Goal: Information Seeking & Learning: Check status

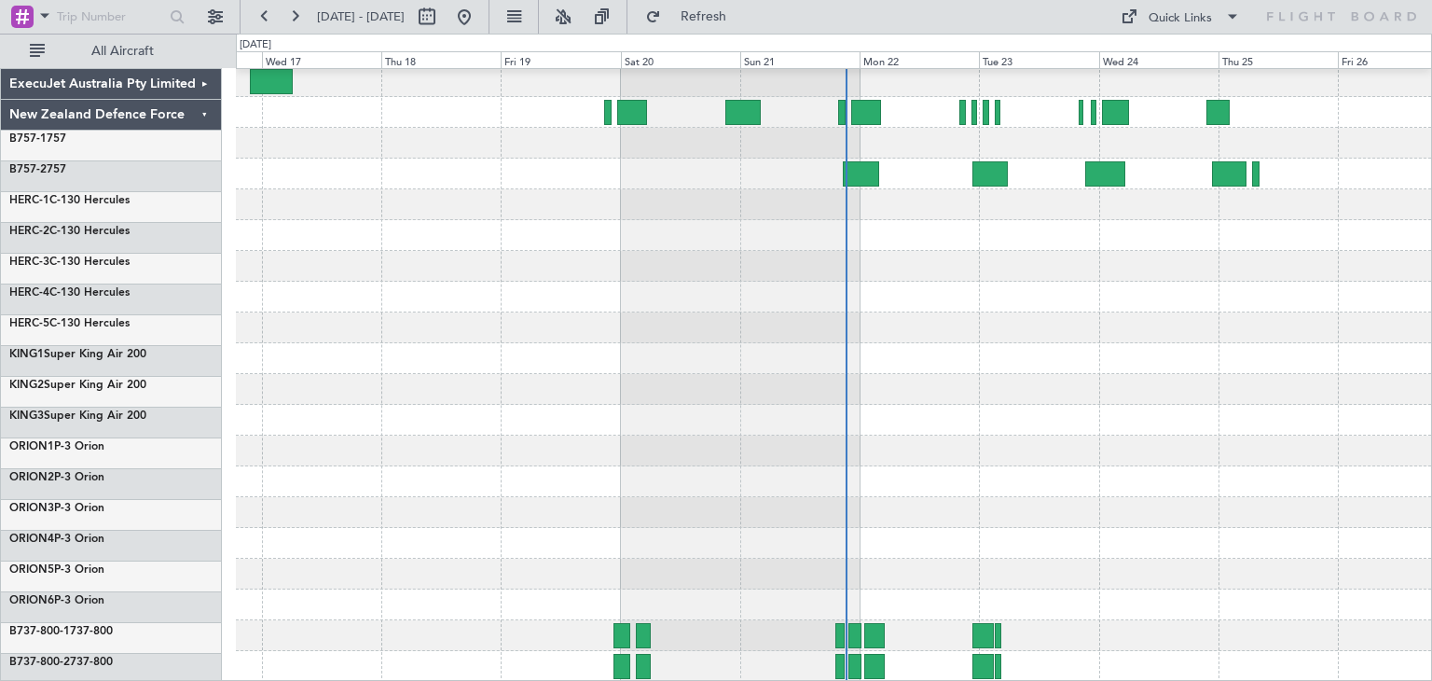
scroll to position [157, 0]
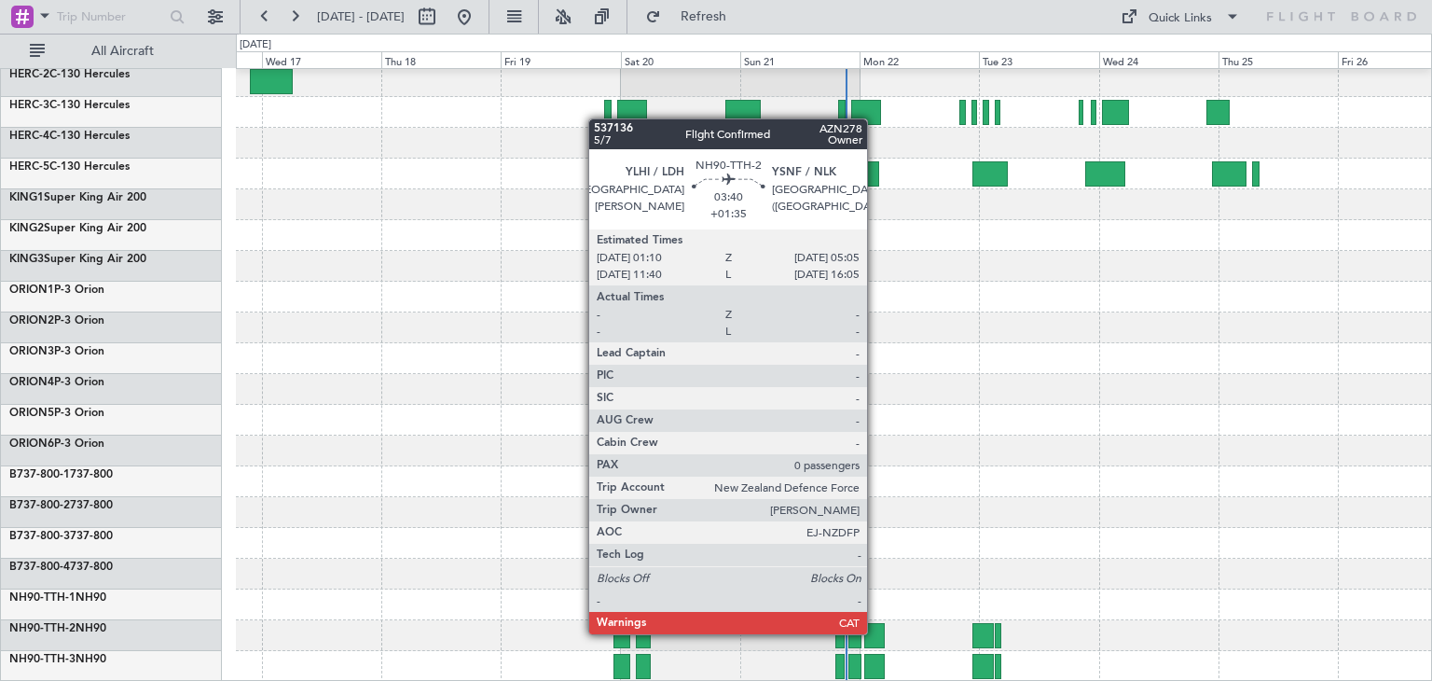
click at [875, 632] on div at bounding box center [874, 635] width 20 height 25
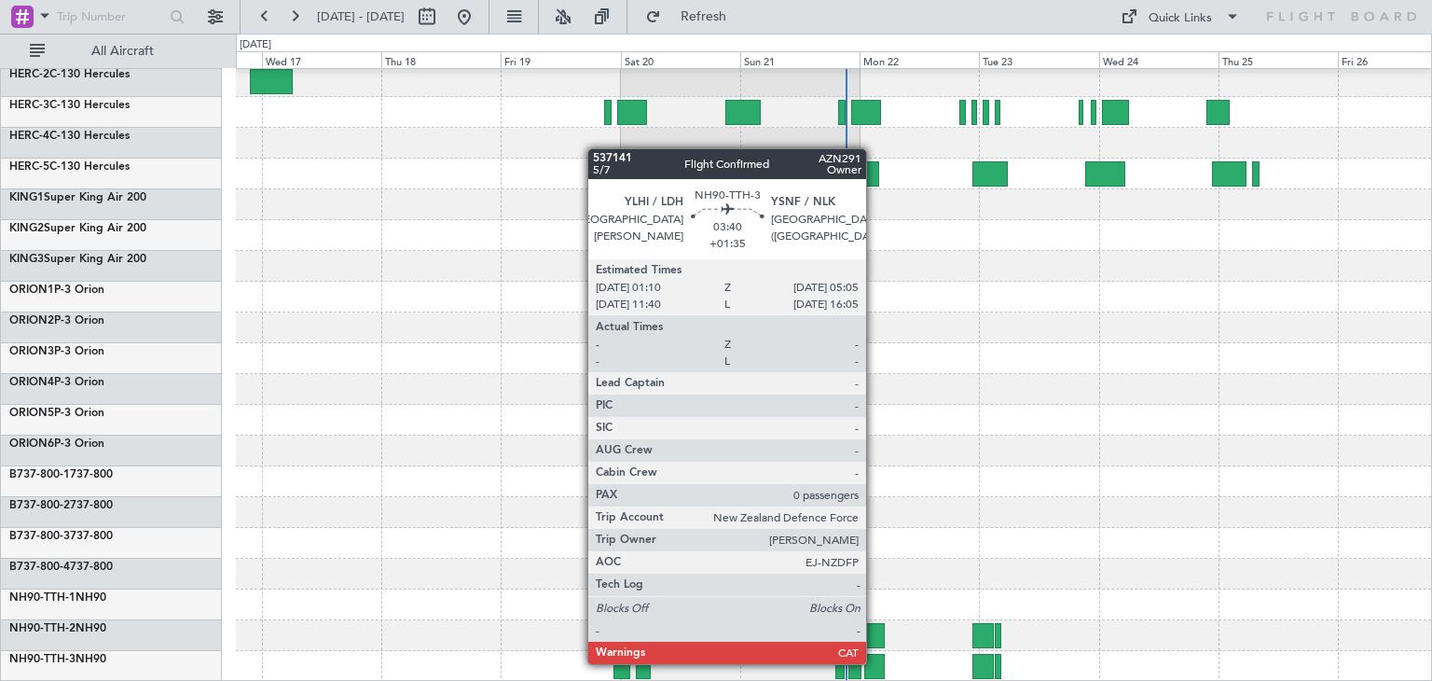
click at [875, 662] on div at bounding box center [874, 666] width 20 height 25
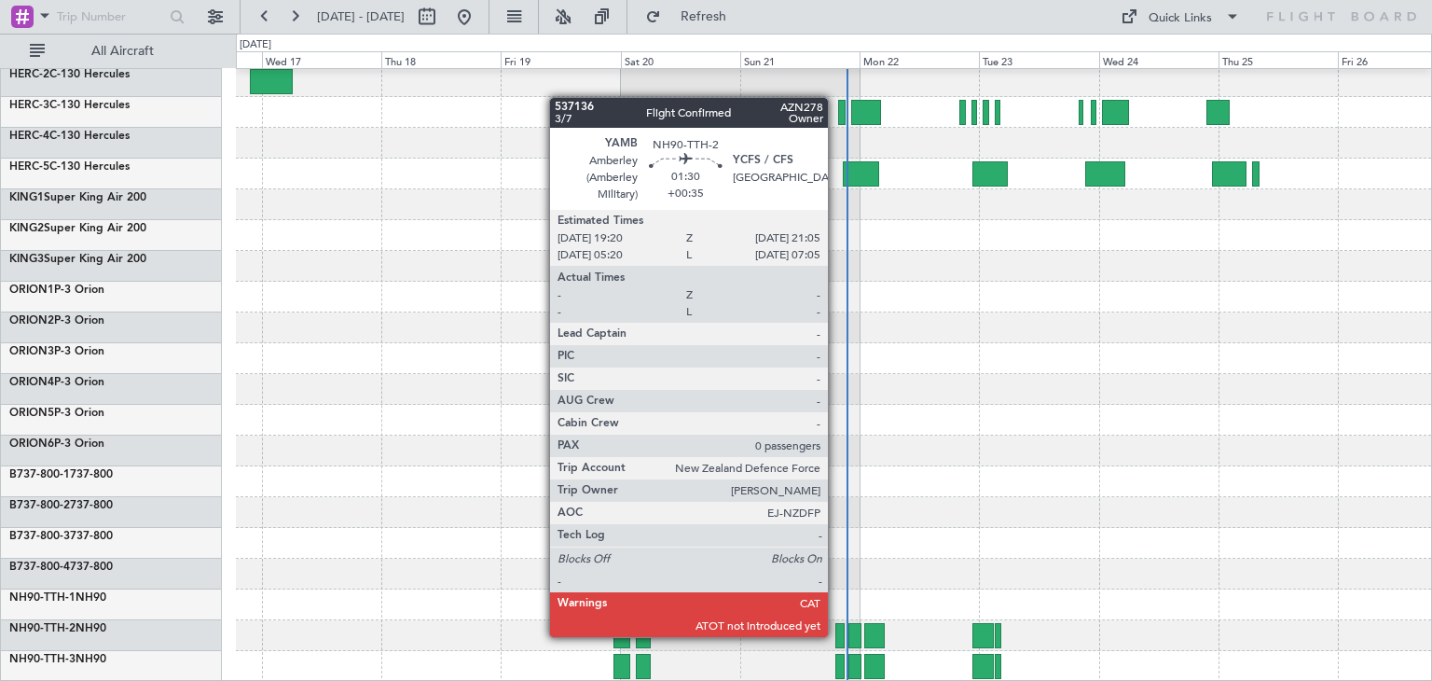
click at [836, 635] on div at bounding box center [839, 635] width 9 height 25
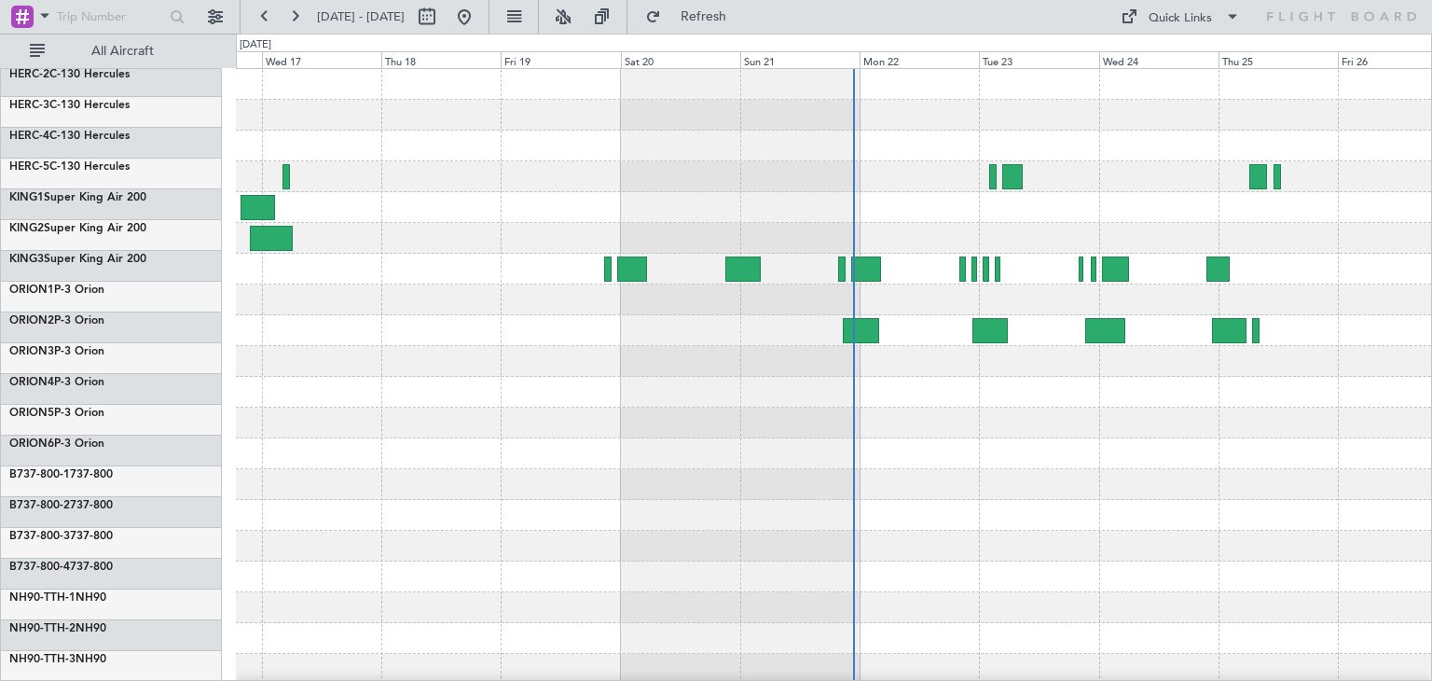
scroll to position [0, 0]
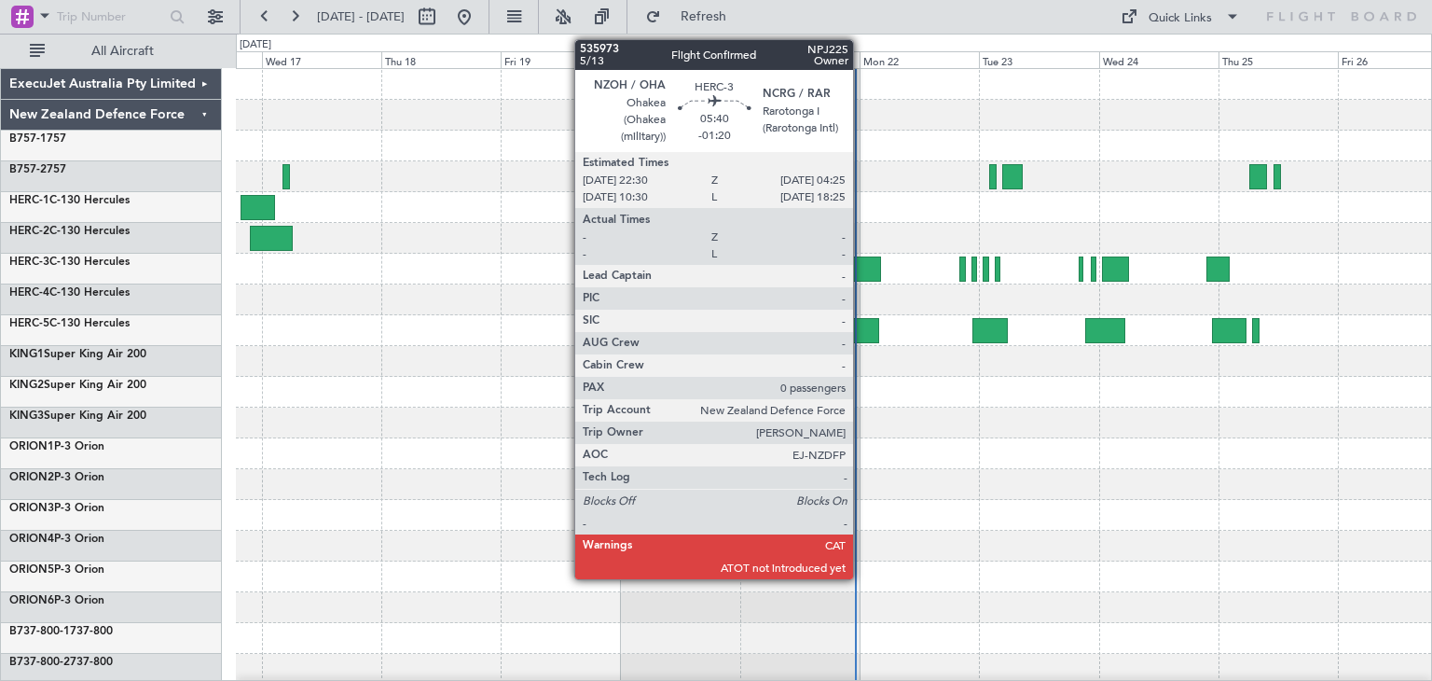
click at [861, 262] on div at bounding box center [866, 268] width 30 height 25
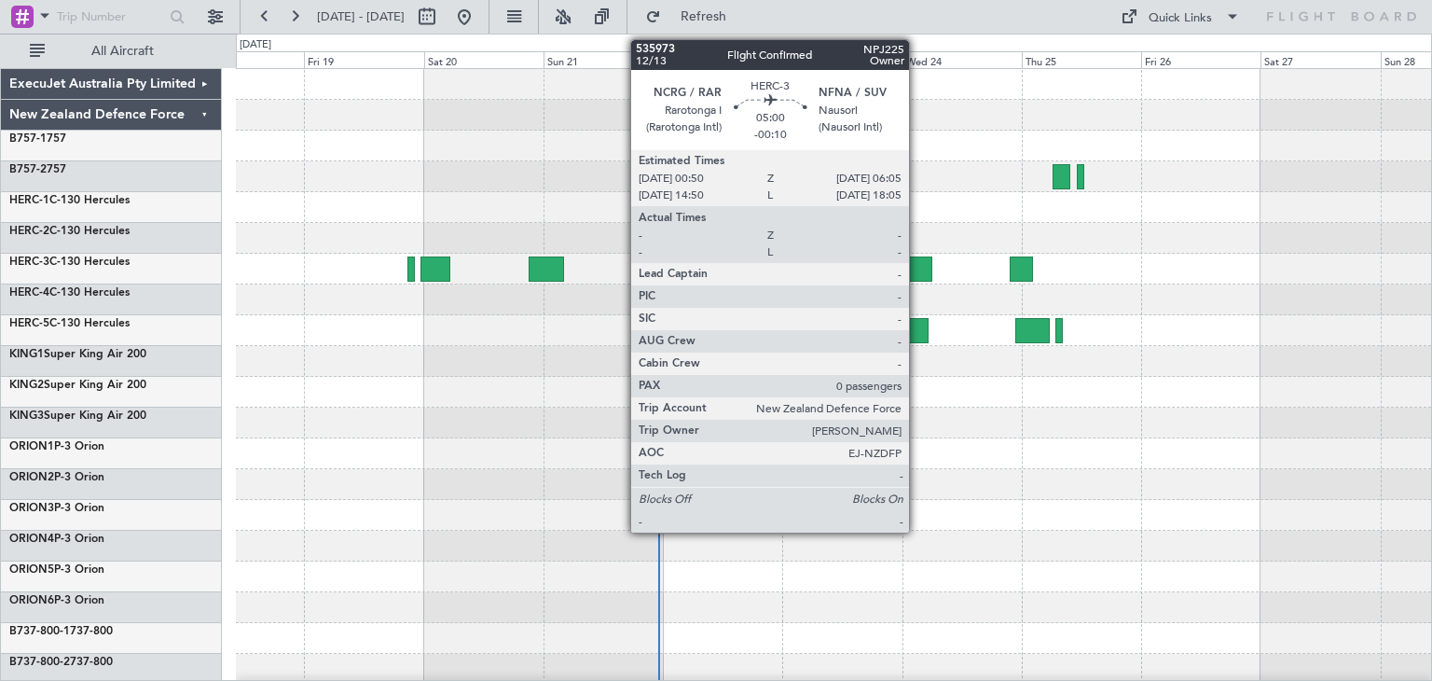
click at [917, 259] on div at bounding box center [918, 268] width 27 height 25
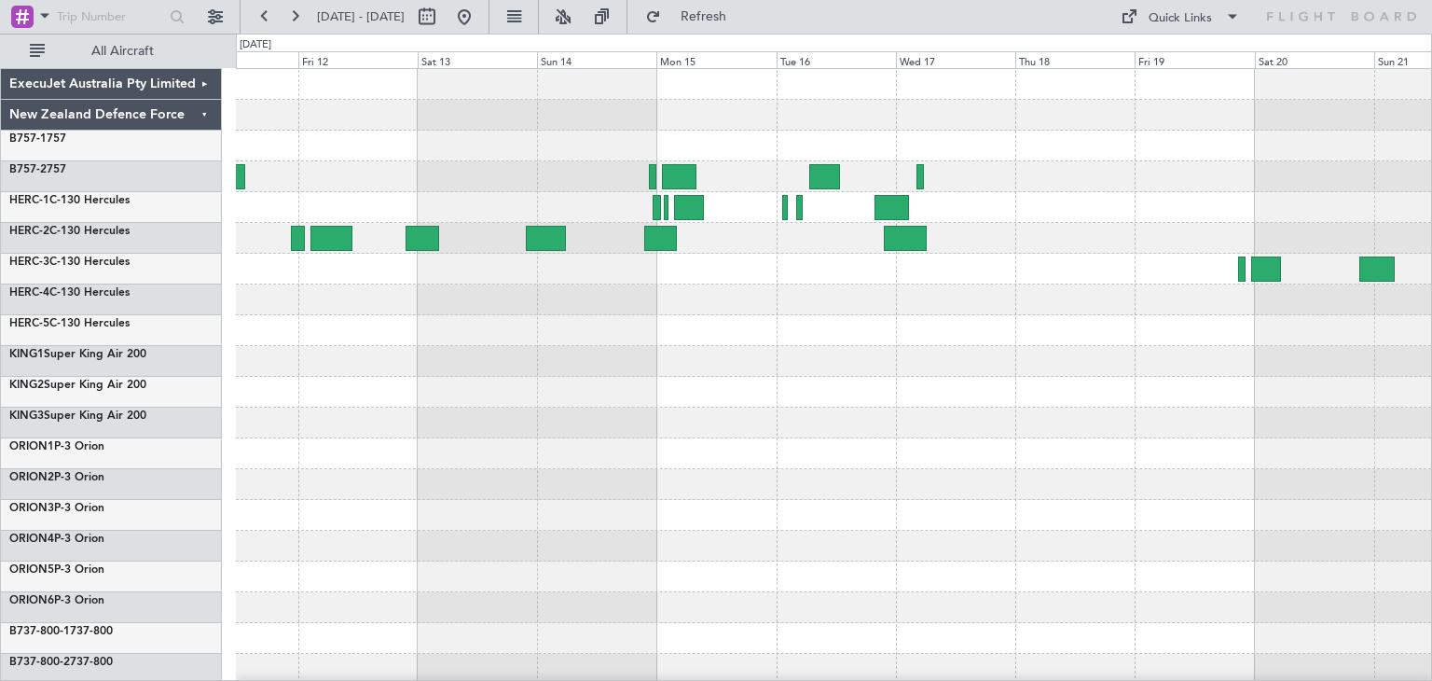
click at [1268, 579] on div at bounding box center [833, 453] width 1195 height 769
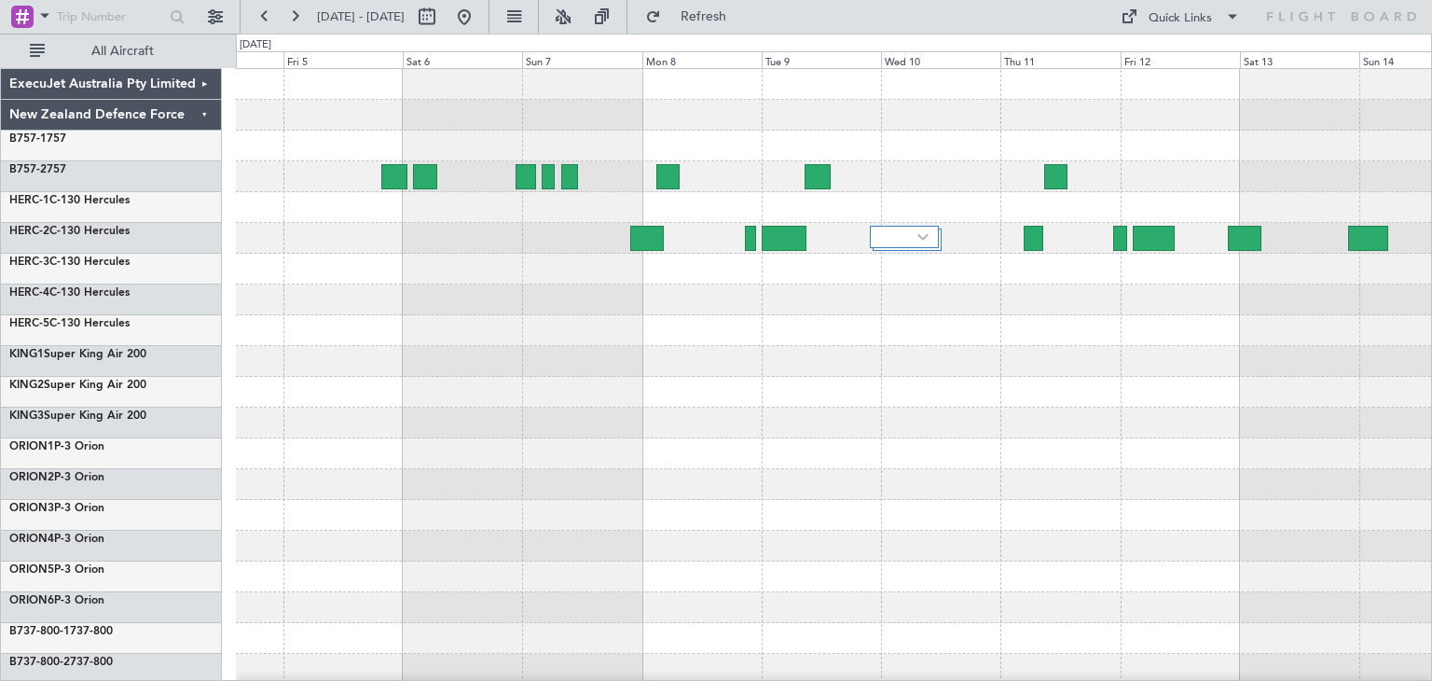
click at [613, 423] on div at bounding box center [833, 422] width 1195 height 31
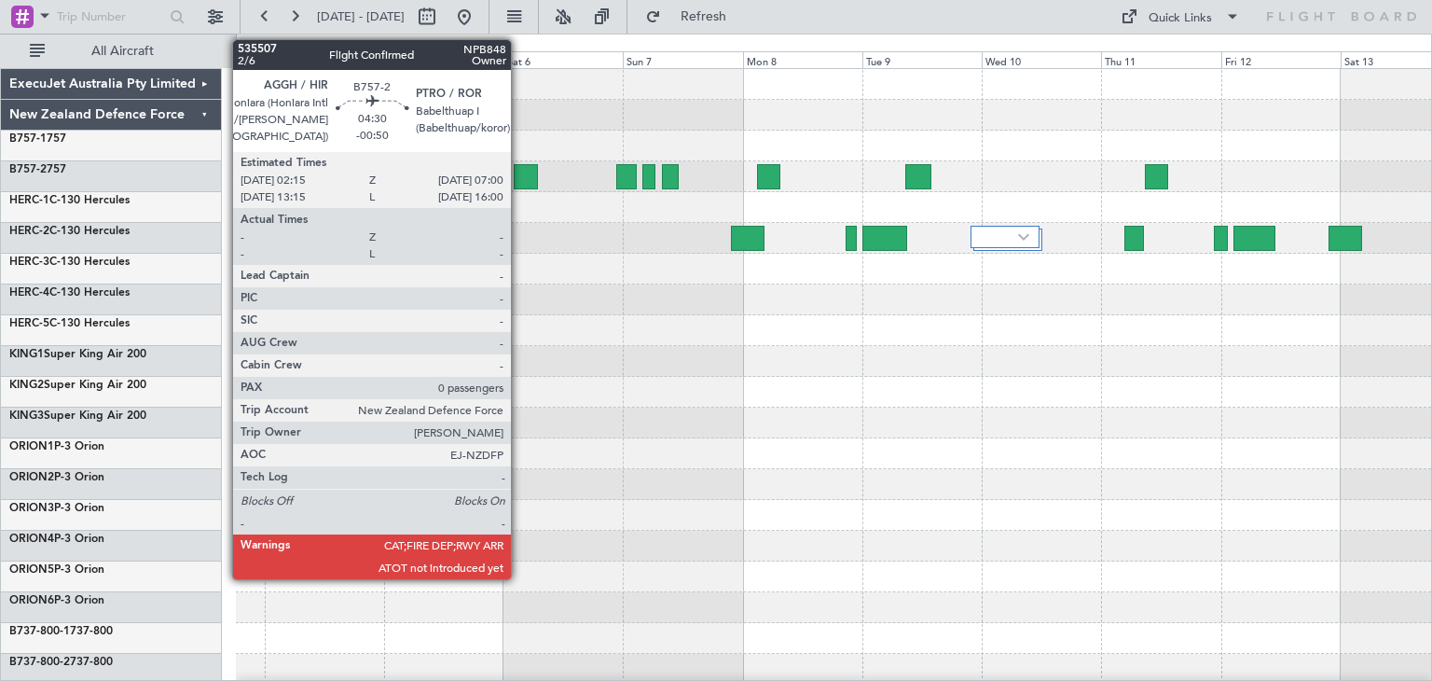
click at [519, 165] on div at bounding box center [526, 176] width 24 height 25
